Goal: Find specific page/section: Find specific page/section

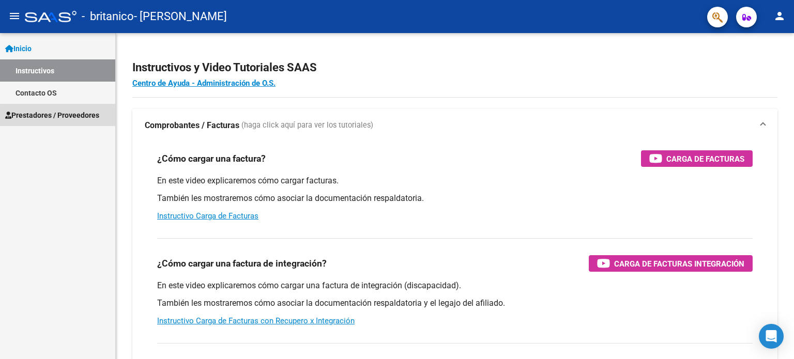
click at [76, 117] on span "Prestadores / Proveedores" at bounding box center [52, 115] width 94 height 11
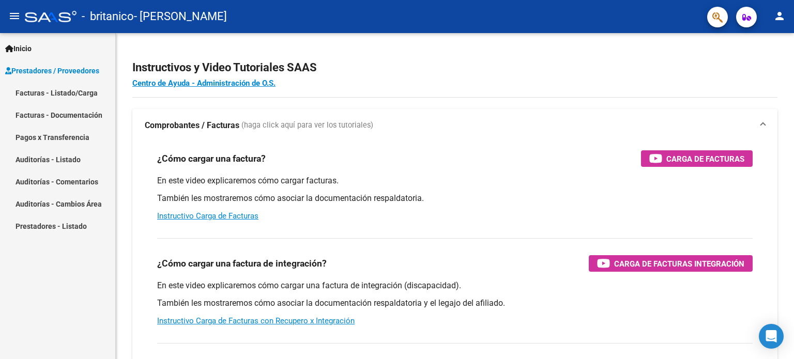
click at [82, 93] on link "Facturas - Listado/Carga" at bounding box center [57, 93] width 115 height 22
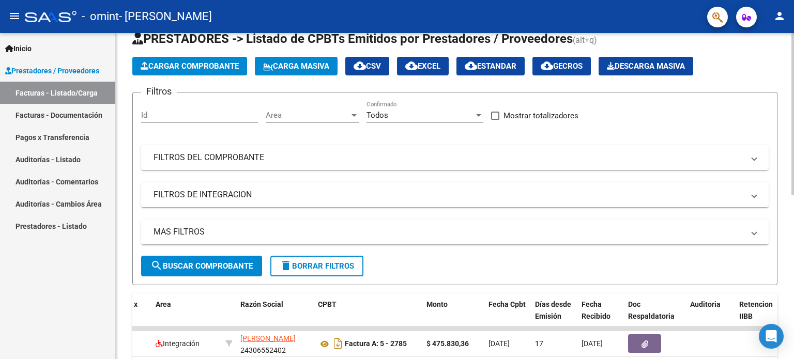
scroll to position [29, 0]
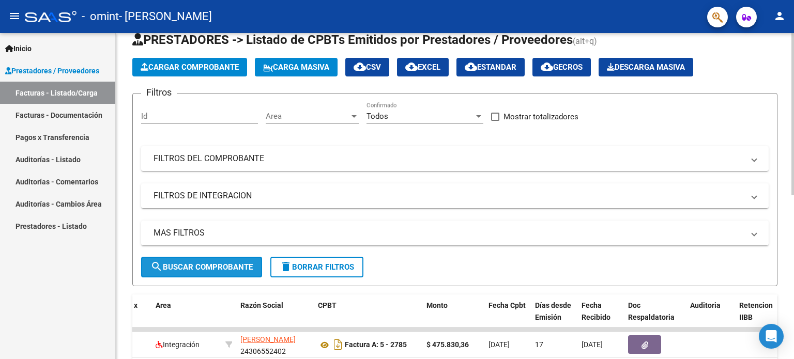
click at [240, 261] on button "search Buscar Comprobante" at bounding box center [201, 267] width 121 height 21
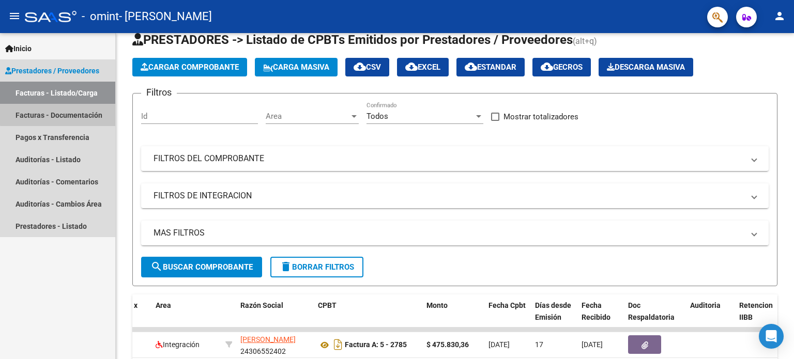
click at [87, 112] on link "Facturas - Documentación" at bounding box center [57, 115] width 115 height 22
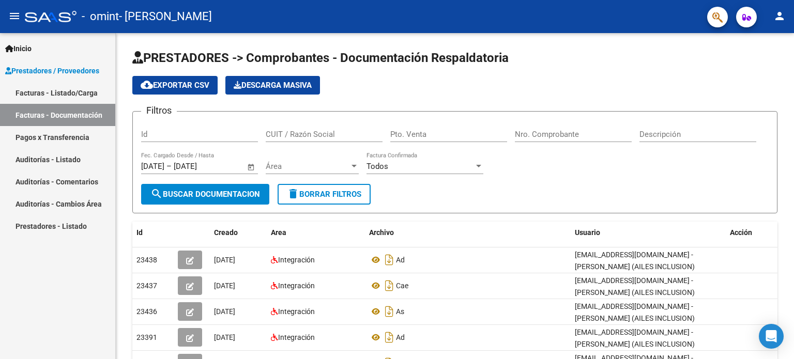
click at [72, 84] on link "Facturas - Listado/Carga" at bounding box center [57, 93] width 115 height 22
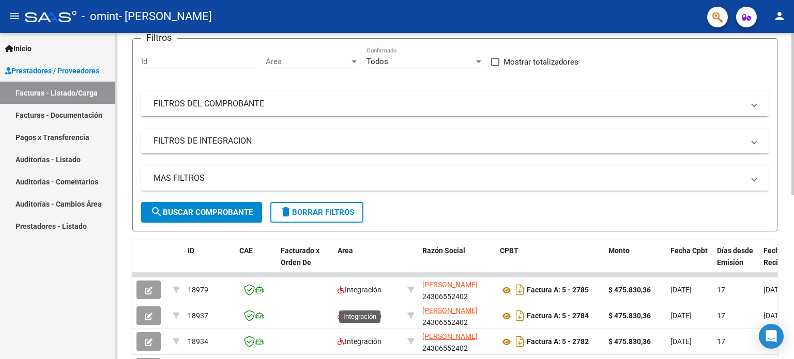
scroll to position [71, 0]
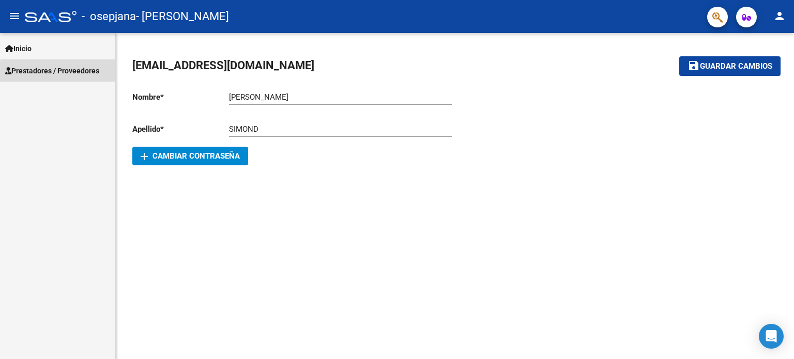
click at [86, 74] on span "Prestadores / Proveedores" at bounding box center [52, 70] width 94 height 11
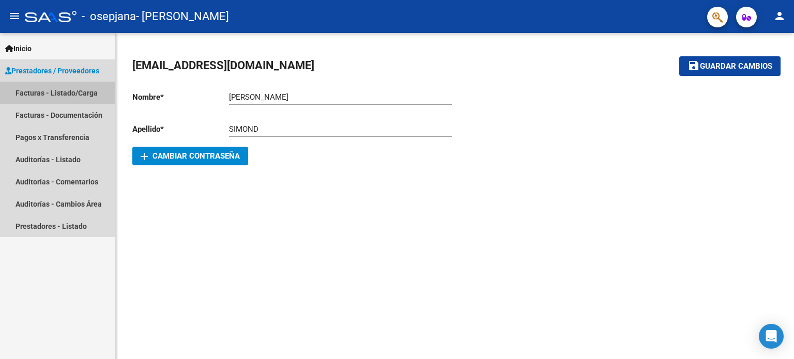
click at [89, 97] on link "Facturas - Listado/Carga" at bounding box center [57, 93] width 115 height 22
